Goal: Transaction & Acquisition: Purchase product/service

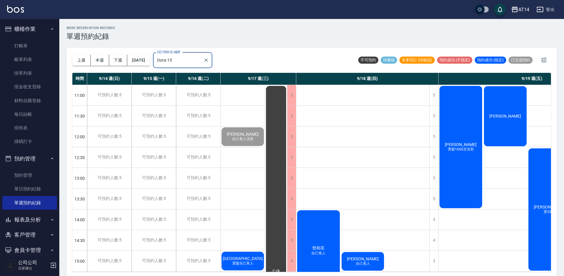
scroll to position [253, 0]
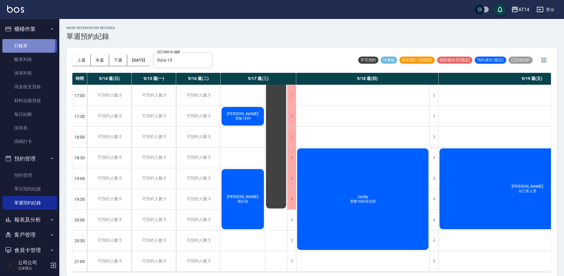
drag, startPoint x: 20, startPoint y: 45, endPoint x: 21, endPoint y: 42, distance: 3.1
click at [20, 44] on link "打帳單" at bounding box center [29, 46] width 55 height 14
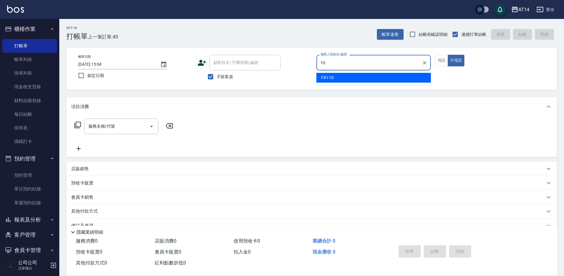
type input "FiFi-10"
type button "false"
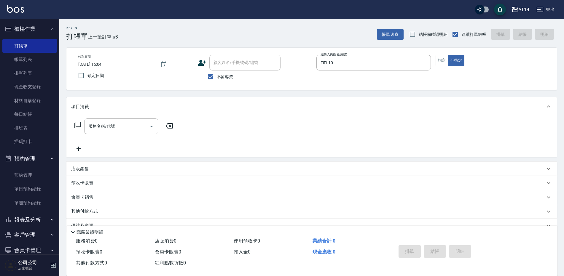
click at [444, 54] on div "帳單日期 [DATE] 15:04 鎖定日期 顧客姓名/手機號碼/編號 顧客姓名/手機號碼/編號 不留客資 服務人員姓名/編號 FiFi-10 服務人員姓名/…" at bounding box center [311, 69] width 490 height 42
click at [440, 60] on button "指定" at bounding box center [442, 61] width 13 height 12
click at [99, 130] on input "服務名稱/代號" at bounding box center [117, 126] width 60 height 10
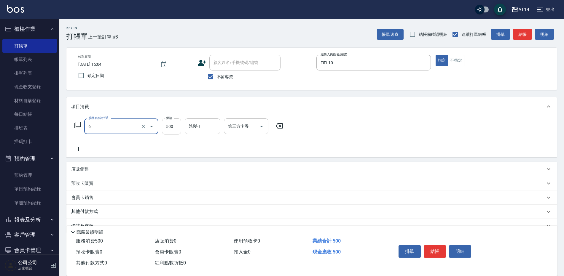
type input "互助6點(006)"
click at [145, 129] on icon "Clear" at bounding box center [143, 127] width 6 height 6
type input "洗髮+剪髮(022)"
type input "600"
type input "[PERSON_NAME]-63"
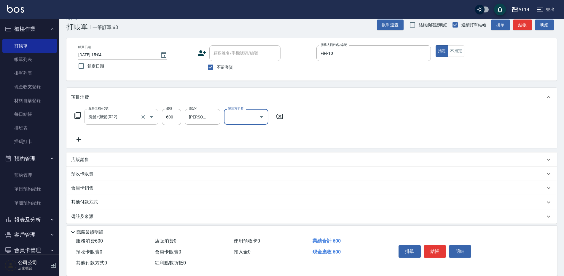
scroll to position [14, 0]
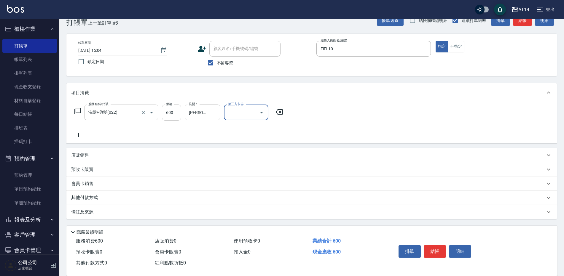
click at [436, 250] on button "結帳" at bounding box center [435, 252] width 22 height 12
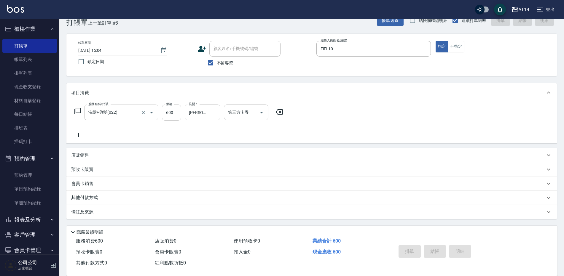
type input "[DATE] 15:18"
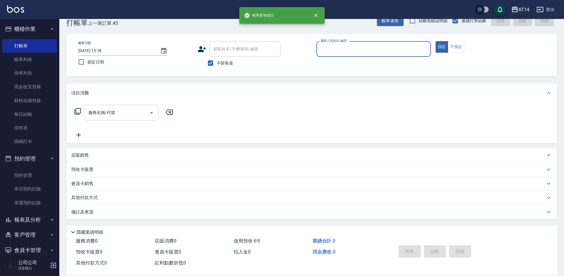
scroll to position [14, 0]
